Goal: Task Accomplishment & Management: Manage account settings

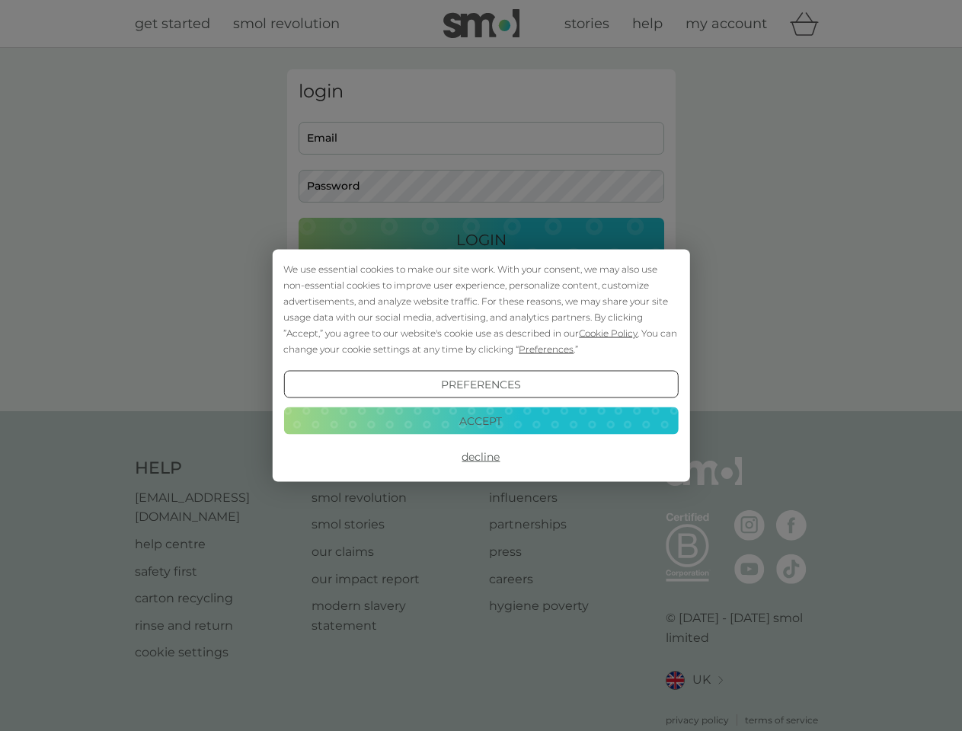
click at [608, 333] on span "Cookie Policy" at bounding box center [608, 332] width 59 height 11
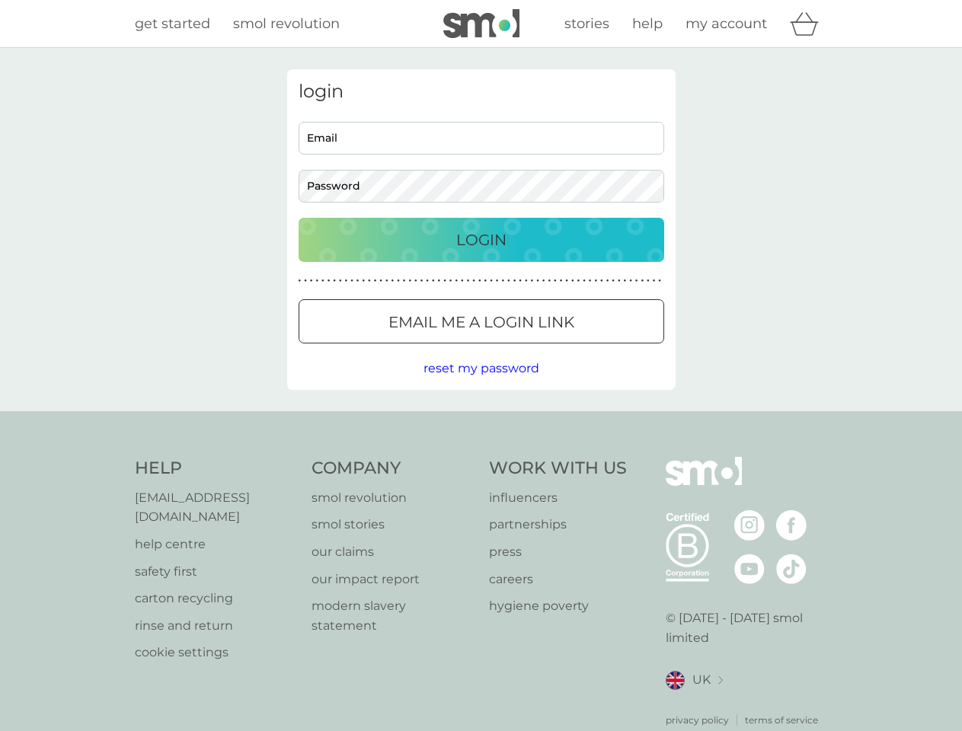
click at [544, 349] on div "login Email Password Login ● ● ● ● ● ● ● ● ● ● ● ● ● ● ● ● ● ● ● ● ● ● ● ● ● ● …" at bounding box center [481, 229] width 388 height 321
click at [480, 385] on div "login Email Password Login ● ● ● ● ● ● ● ● ● ● ● ● ● ● ● ● ● ● ● ● ● ● ● ● ● ● …" at bounding box center [481, 229] width 388 height 321
click at [480, 457] on div "Help [EMAIL_ADDRESS][DOMAIN_NAME] help centre safety first carton recycling rin…" at bounding box center [481, 592] width 693 height 270
click at [480, 420] on div "Help [EMAIL_ADDRESS][DOMAIN_NAME] help centre safety first carton recycling rin…" at bounding box center [481, 592] width 962 height 362
